Goal: Task Accomplishment & Management: Use online tool/utility

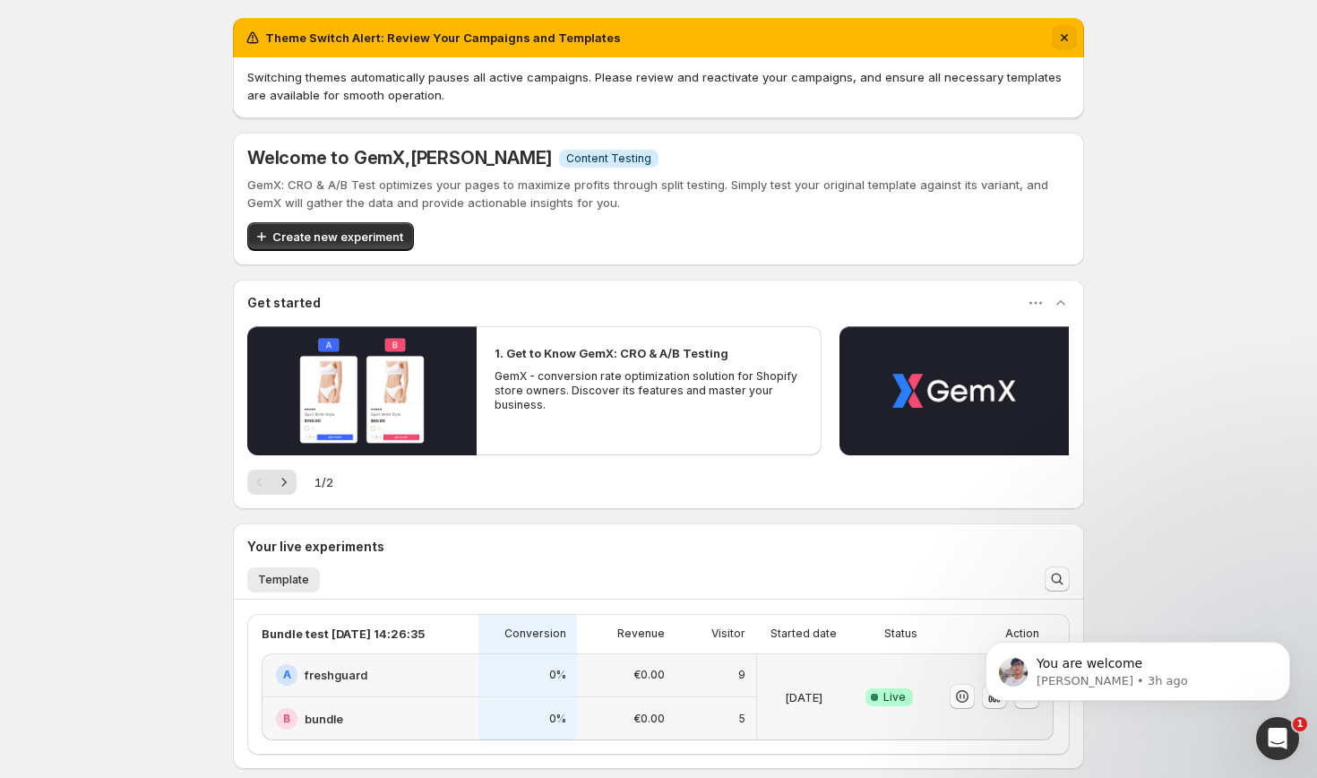
click at [1065, 38] on icon "Dismiss notification" at bounding box center [1064, 38] width 18 height 18
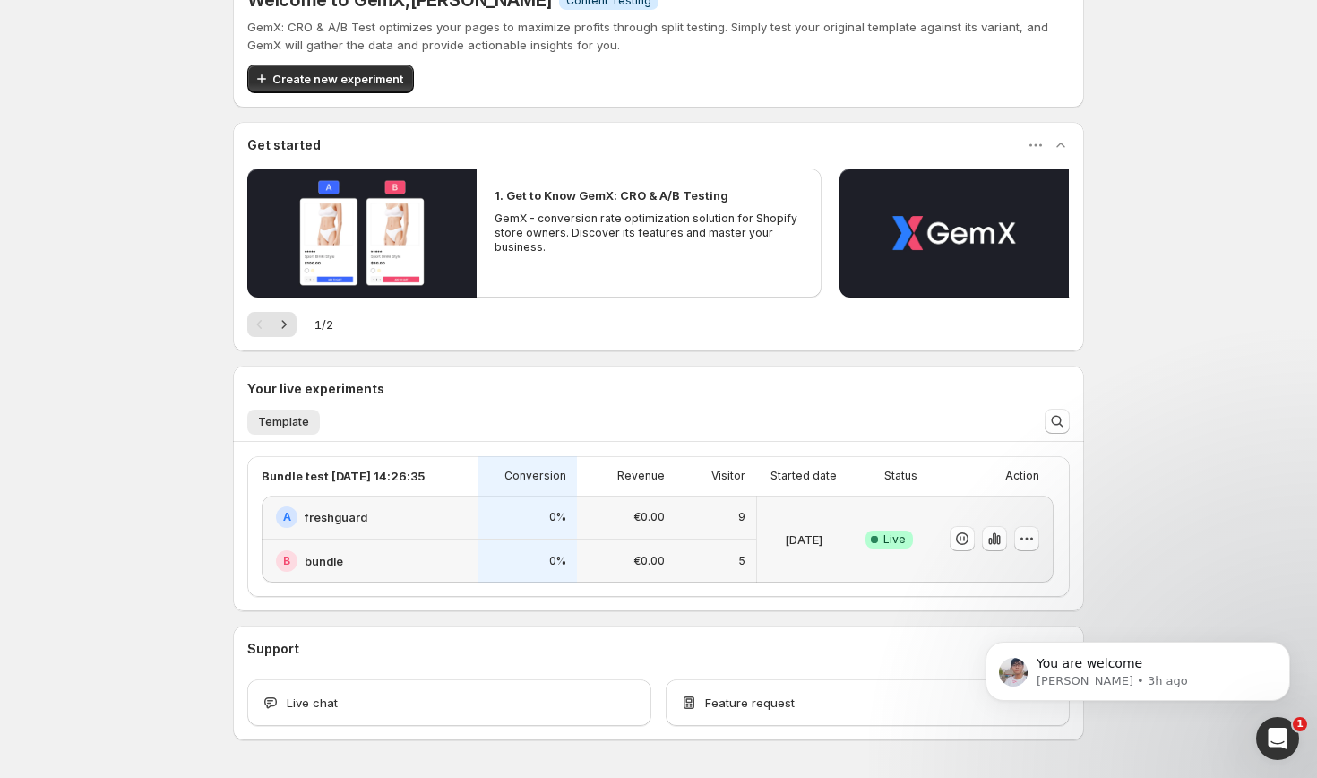
scroll to position [57, 0]
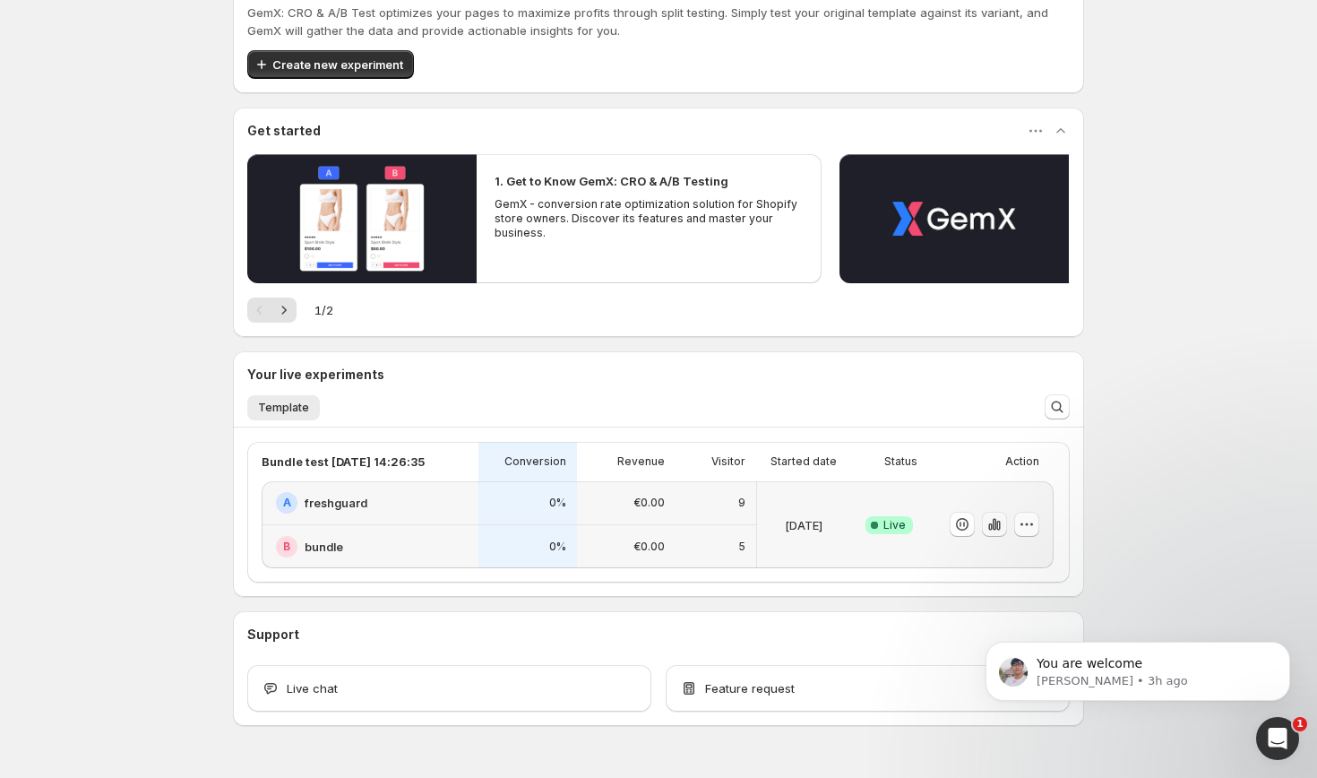
click at [994, 525] on icon "button" at bounding box center [995, 525] width 4 height 12
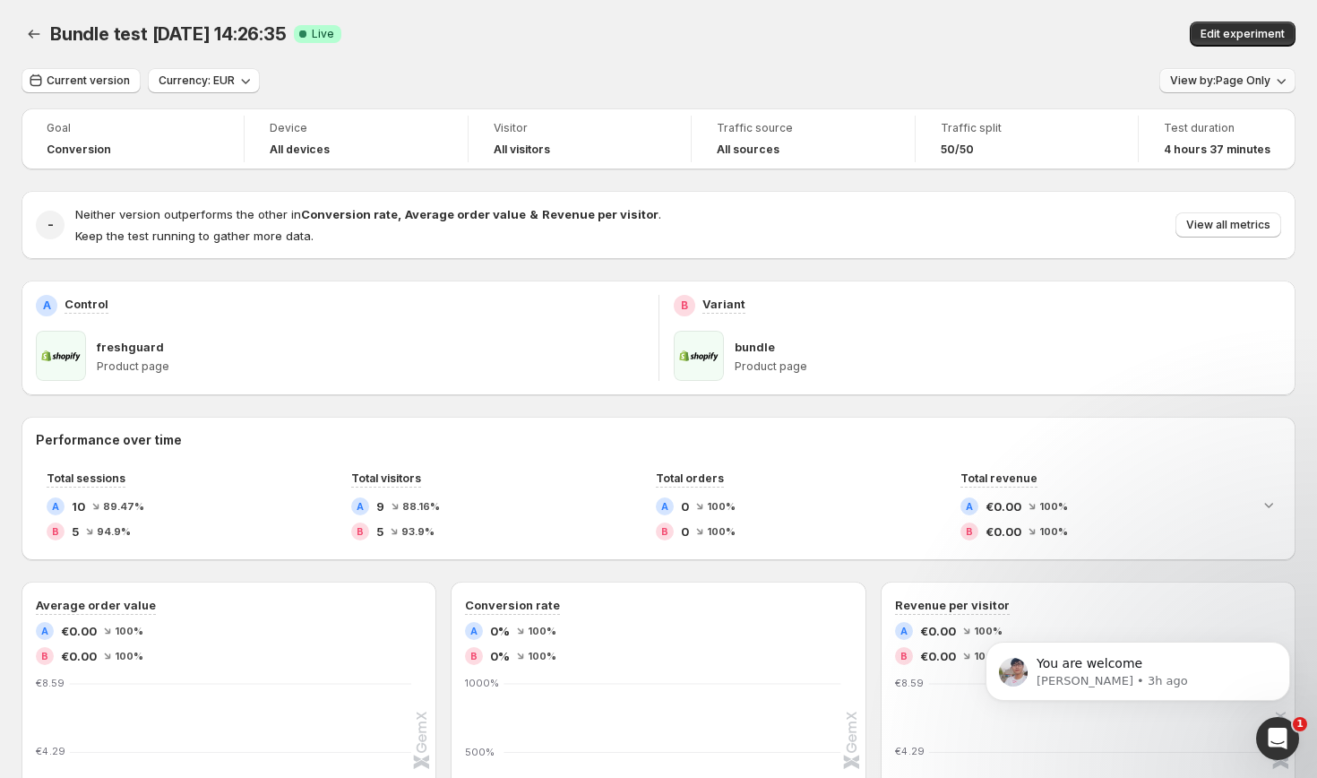
click at [1249, 82] on span "View by: Page Only" at bounding box center [1220, 80] width 100 height 14
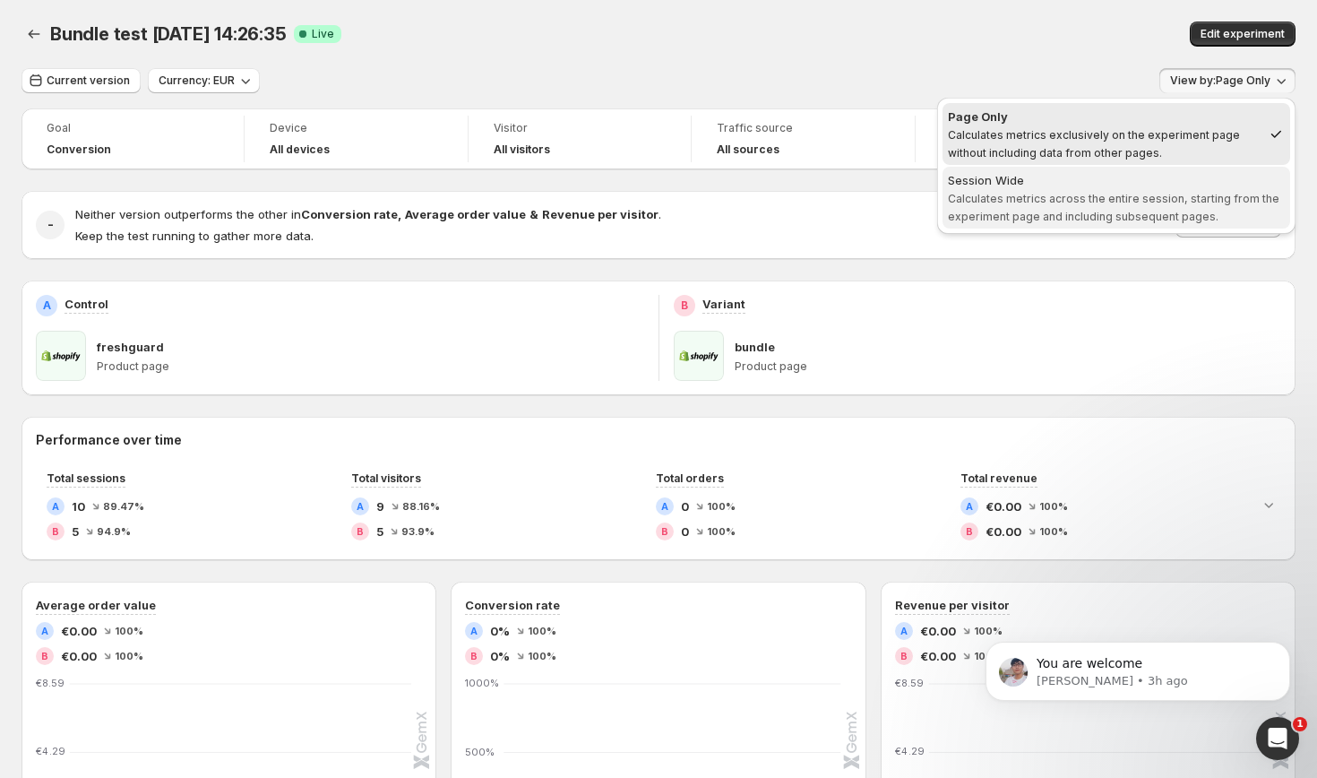
click at [1178, 194] on span "Calculates metrics across the entire session, starting from the experiment page…" at bounding box center [1113, 207] width 331 height 31
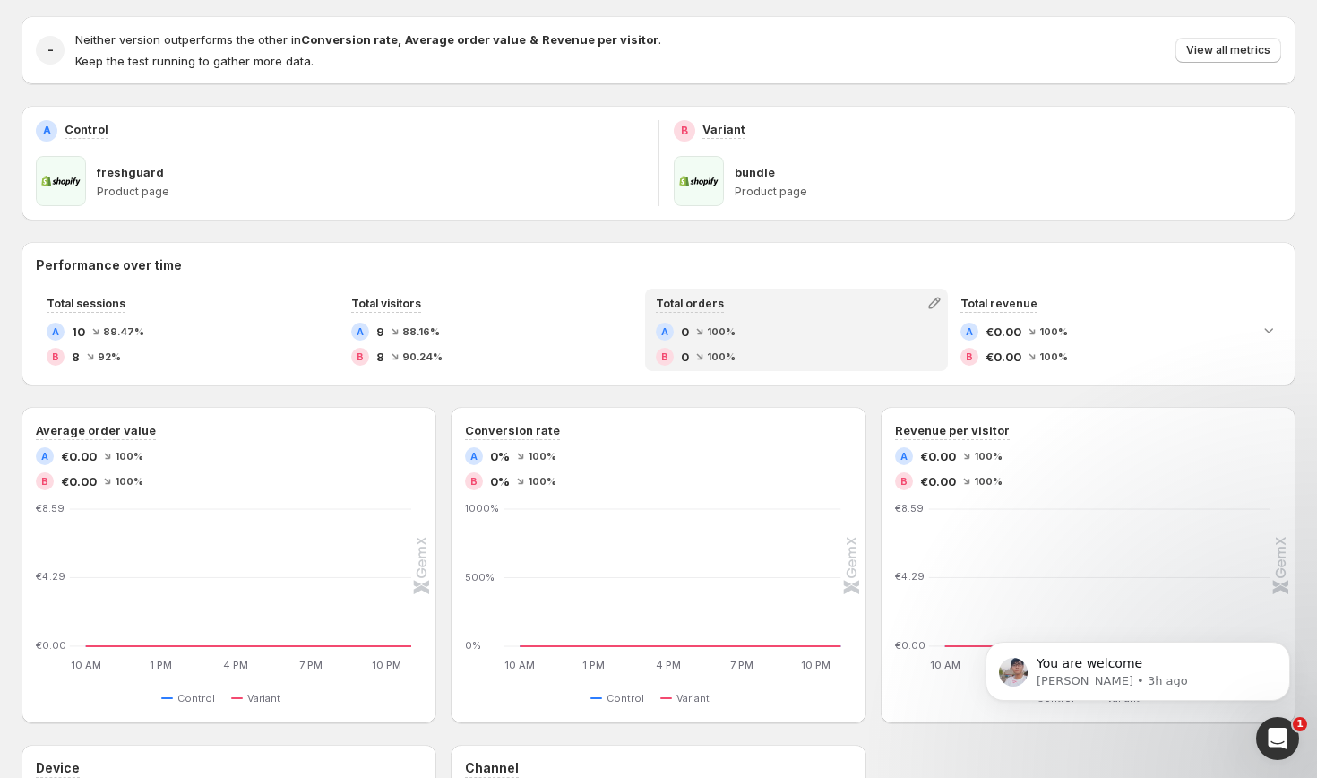
scroll to position [96, 0]
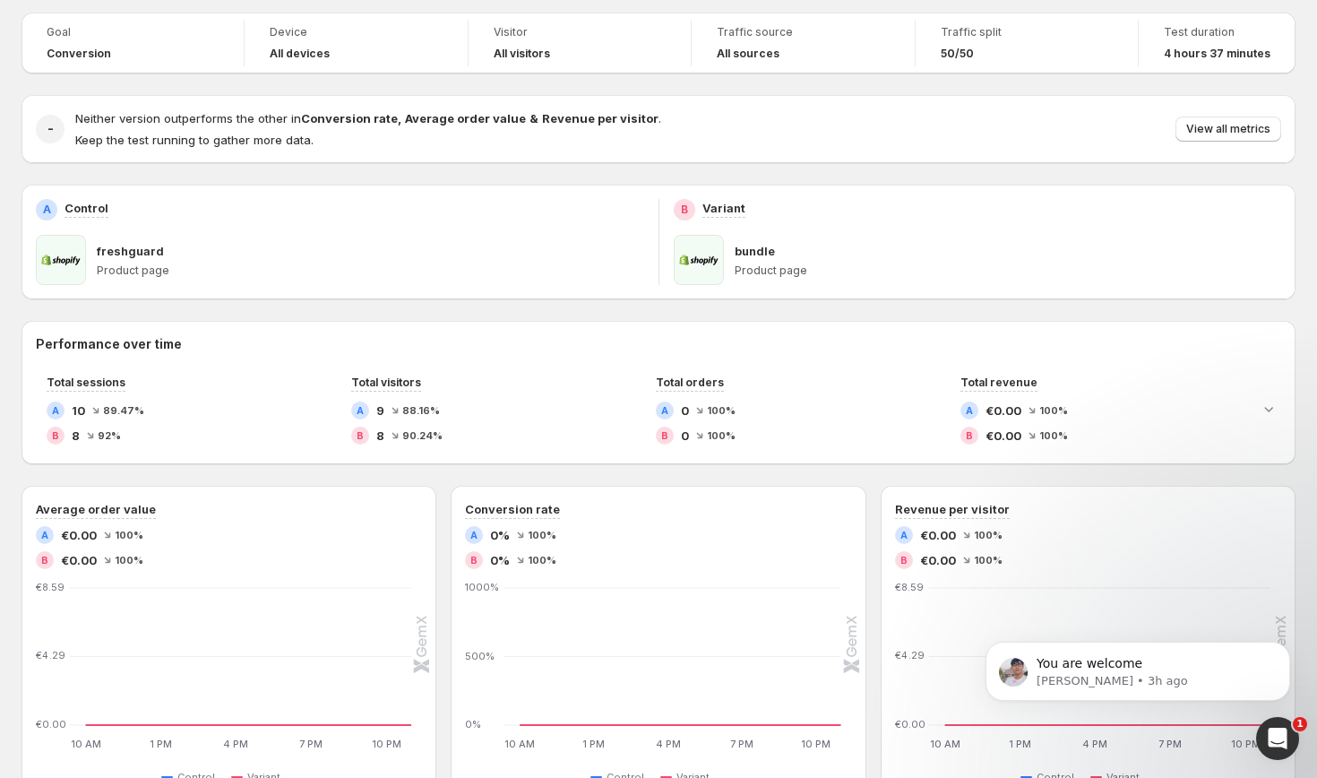
click at [755, 254] on p "bundle" at bounding box center [755, 251] width 40 height 18
click at [65, 260] on span at bounding box center [61, 260] width 50 height 50
click at [808, 1] on div "Current version Currency: EUR View by: Session Wide Goal Conversion Device All …" at bounding box center [659, 573] width 1274 height 1202
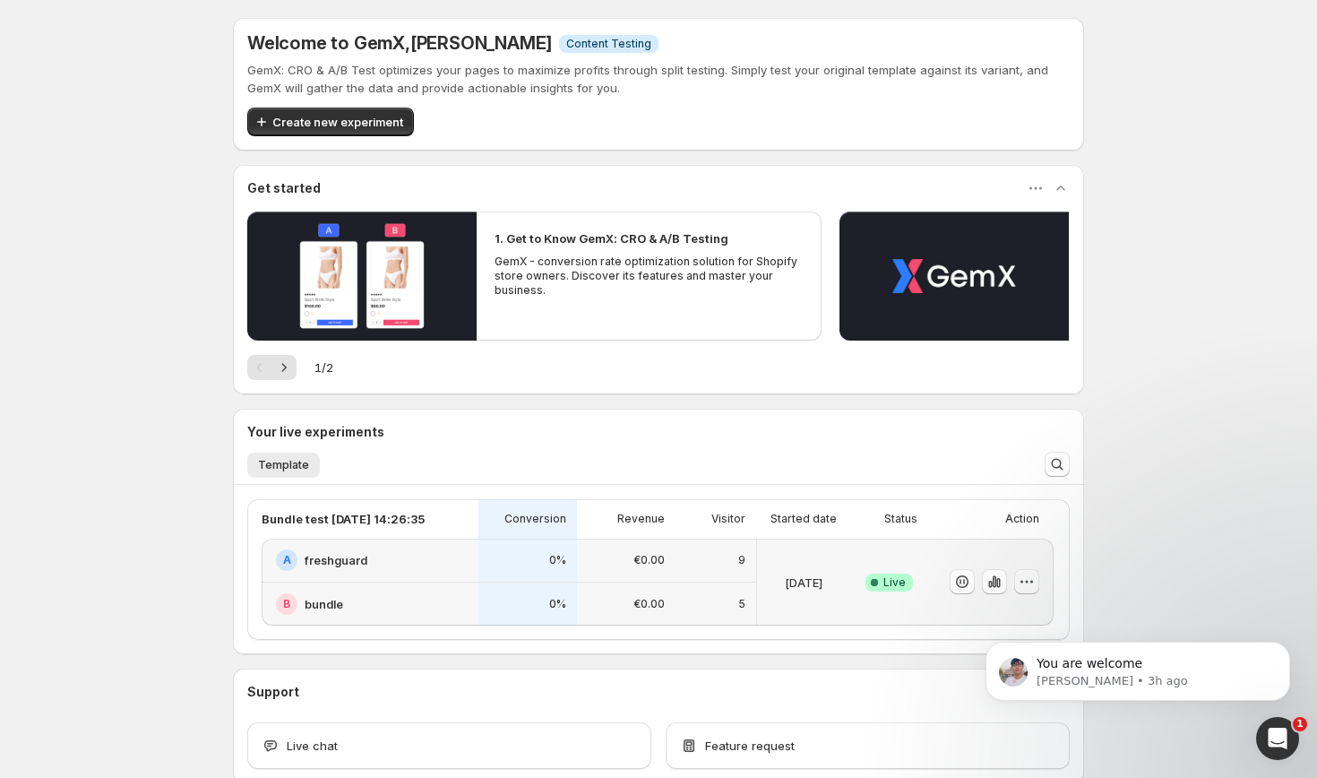
click at [1022, 582] on icon "button" at bounding box center [1027, 581] width 18 height 18
click html "You are welcome [PERSON_NAME] • 3h ago"
click at [954, 618] on span "Edit" at bounding box center [960, 618] width 20 height 14
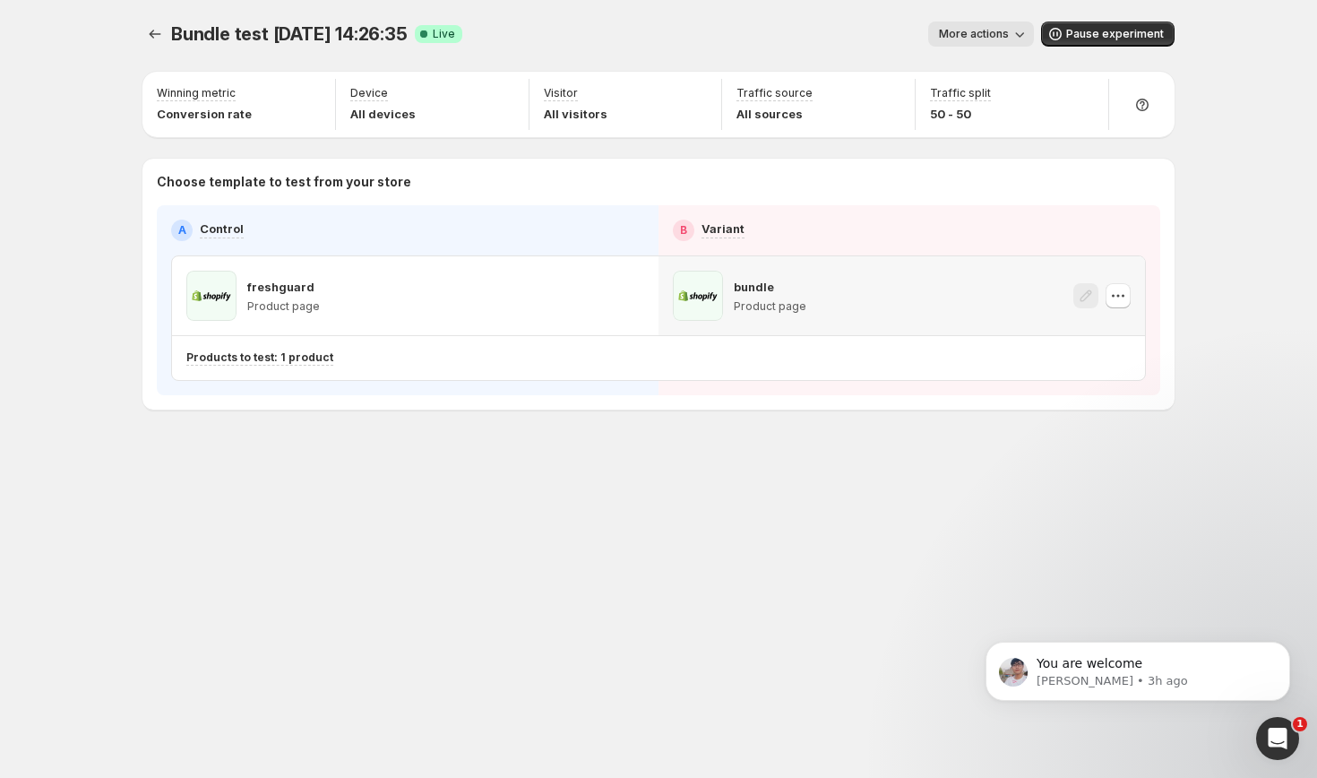
click at [728, 289] on div "bundle Product page" at bounding box center [739, 296] width 133 height 50
click at [1121, 292] on icon "button" at bounding box center [1118, 296] width 18 height 18
click at [1074, 377] on div "Copy ID" at bounding box center [1134, 377] width 203 height 18
